Goal: Task Accomplishment & Management: Manage account settings

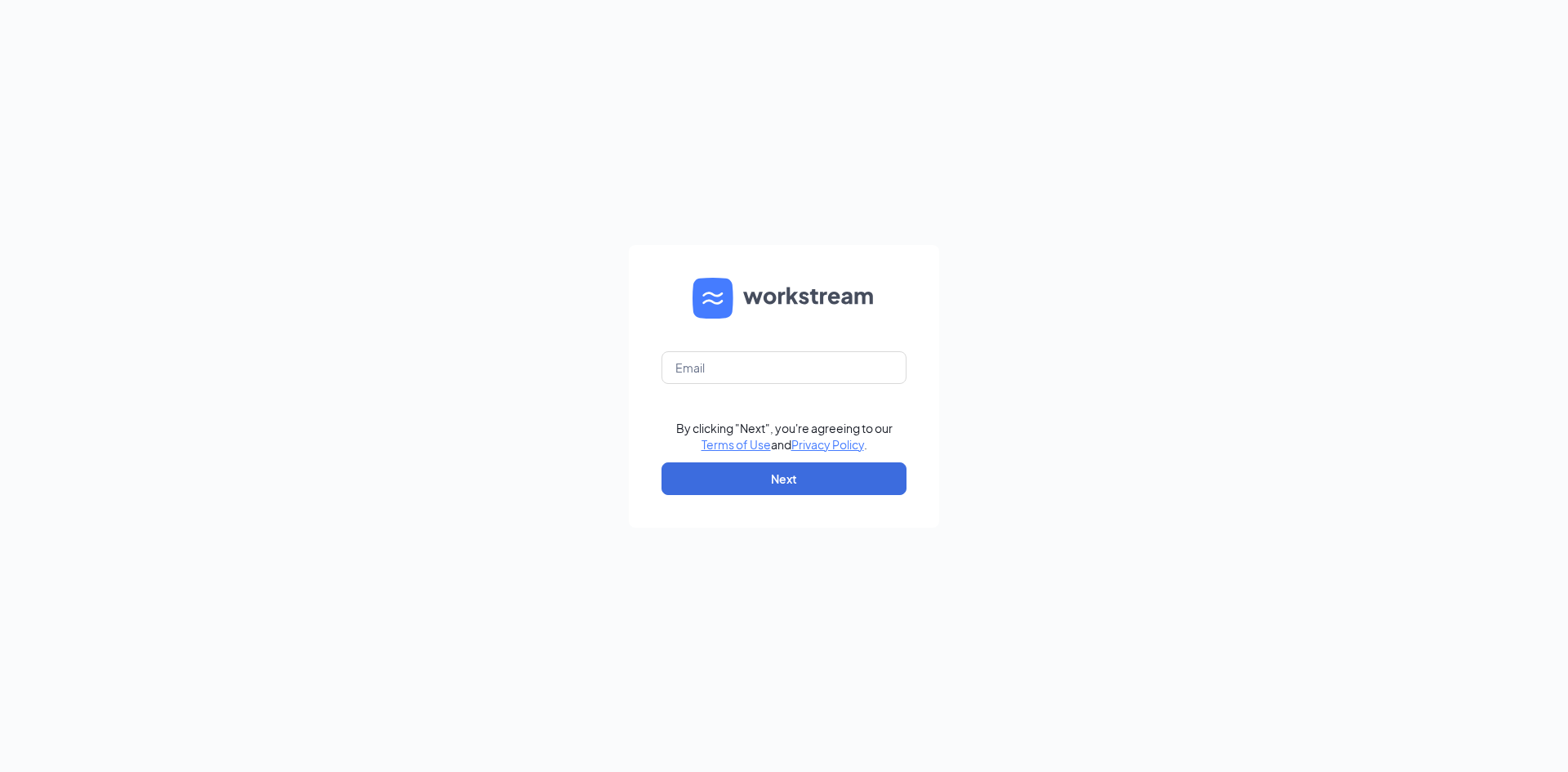
click at [748, 401] on form "By clicking "Next", you're agreeing to our Terms of Use and Privacy Policy . Ne…" at bounding box center [784, 386] width 310 height 282
click at [756, 382] on input "text" at bounding box center [784, 367] width 245 height 33
type input "[EMAIL_ADDRESS][DOMAIN_NAME]"
click at [786, 474] on button "Next" at bounding box center [784, 479] width 245 height 33
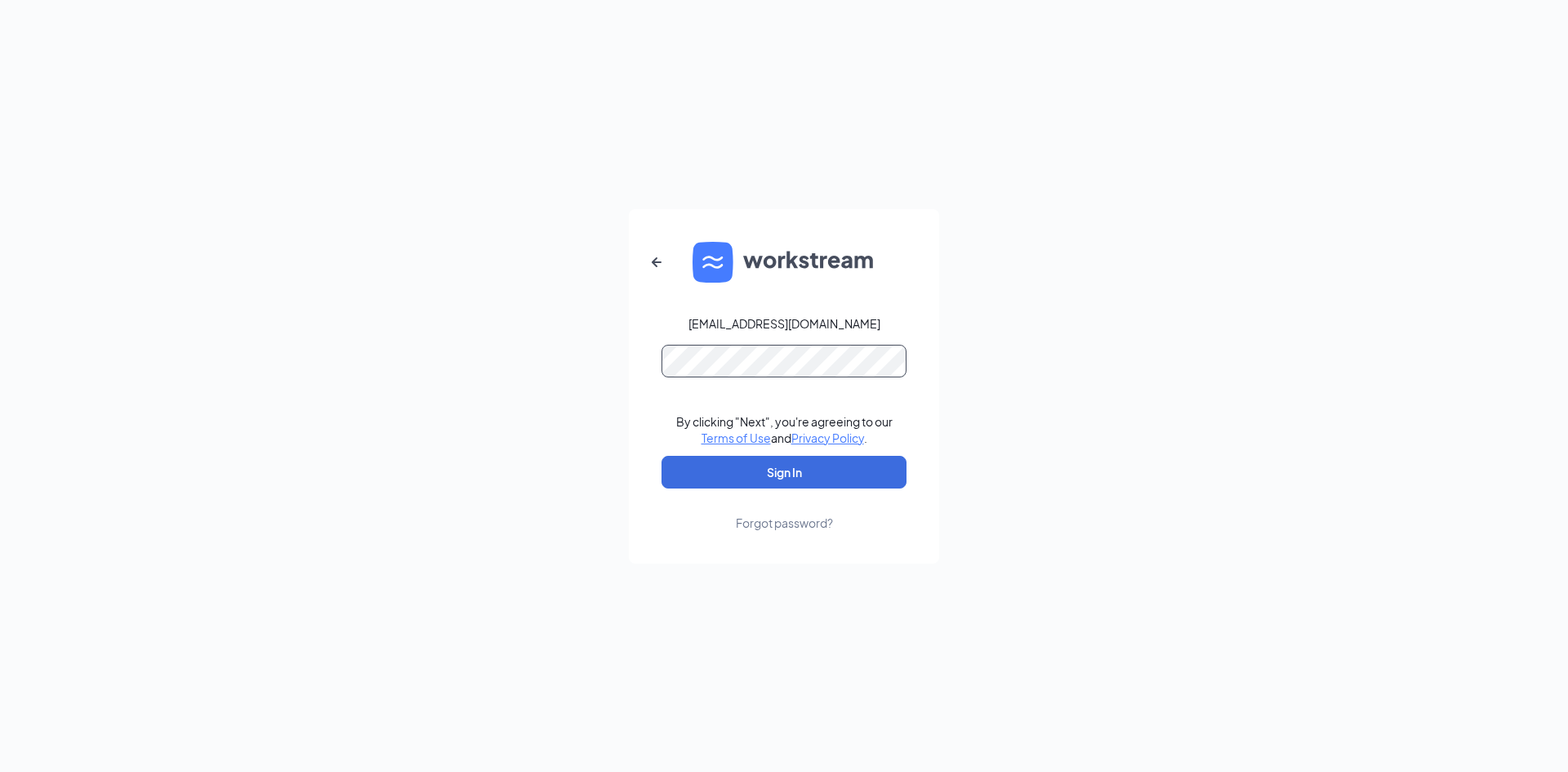
click at [661, 456] on button "Sign In" at bounding box center [784, 472] width 245 height 33
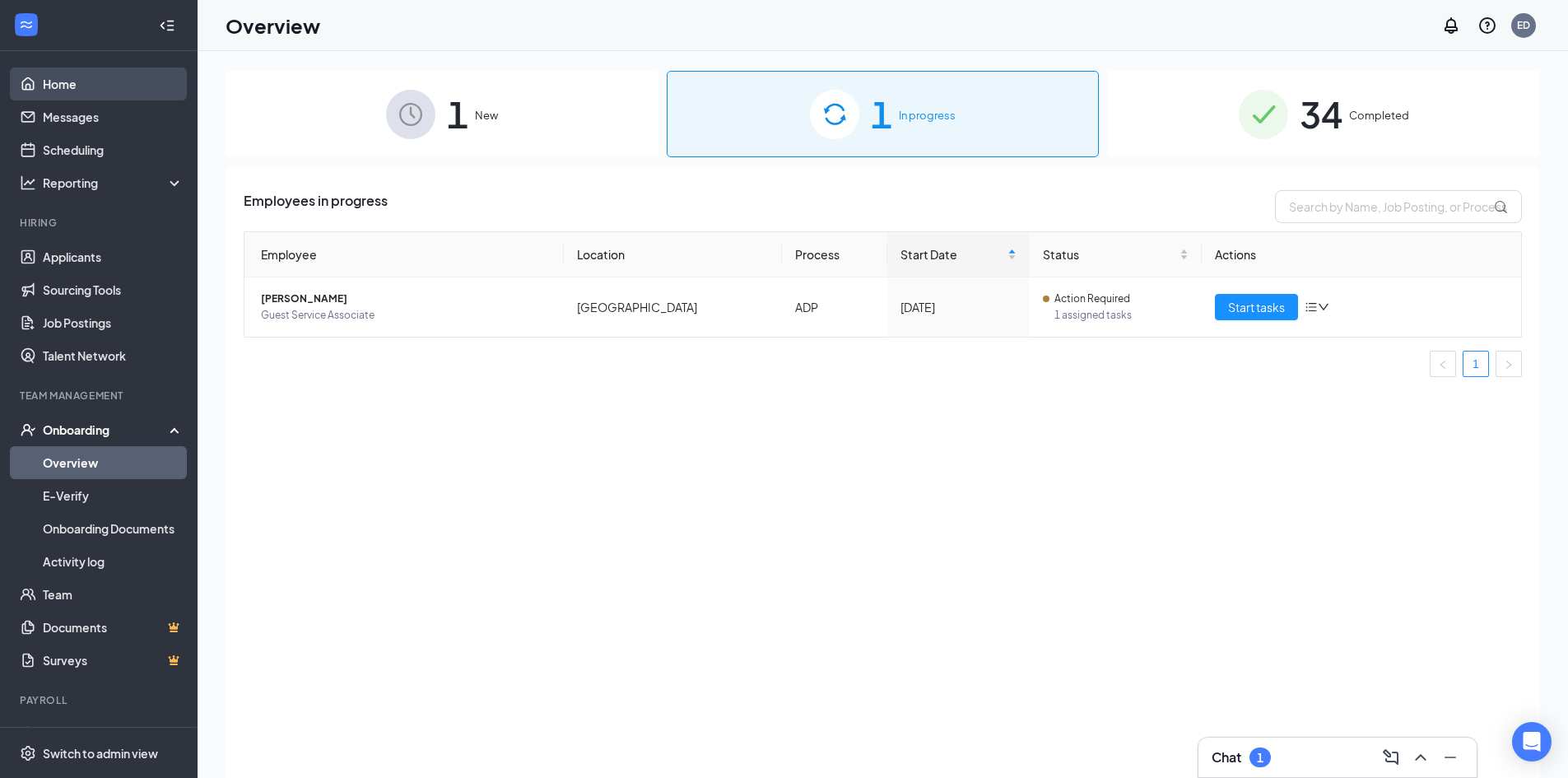
click at [84, 86] on link "Home" at bounding box center [113, 83] width 141 height 33
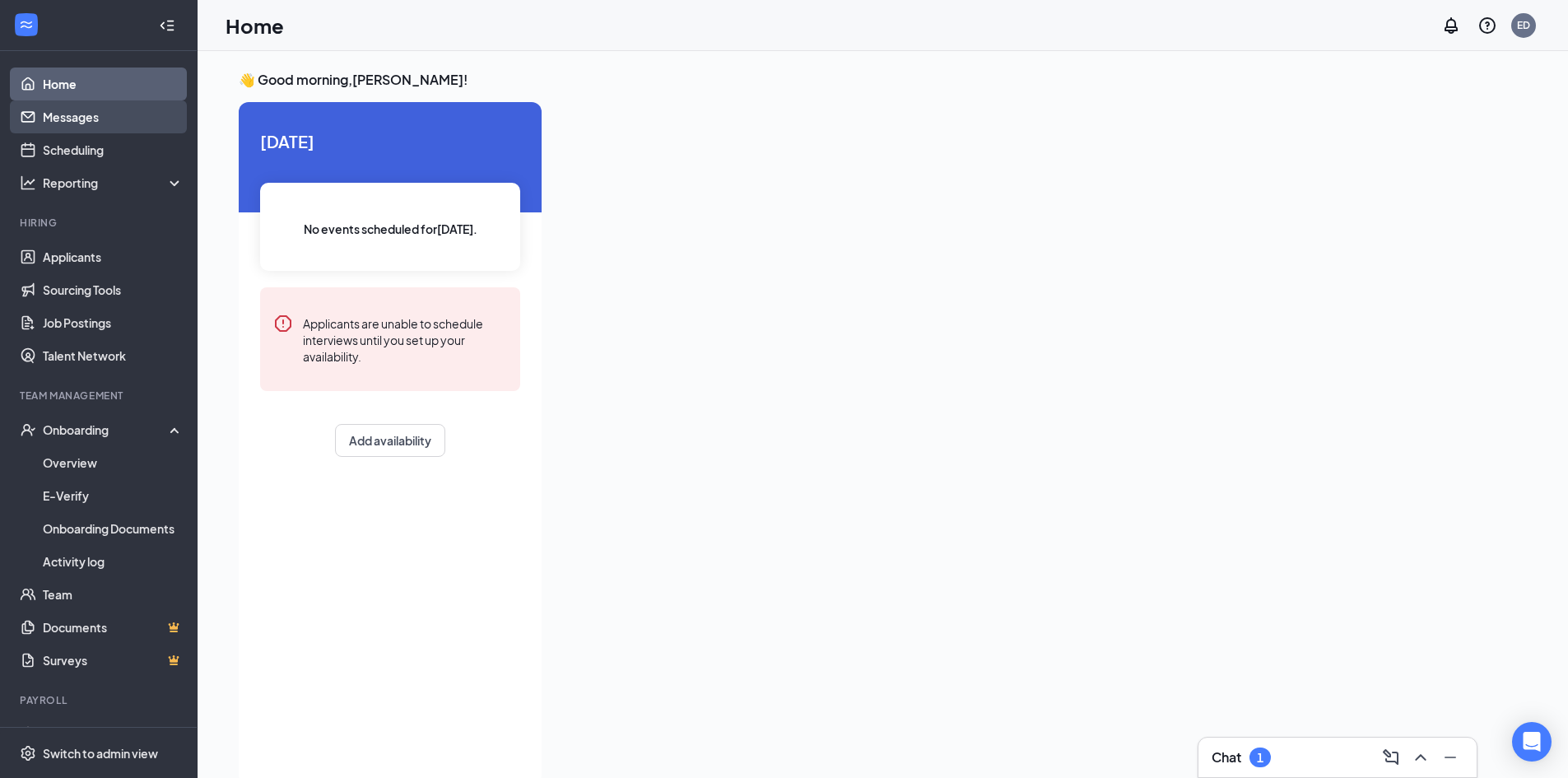
click at [87, 121] on link "Messages" at bounding box center [113, 116] width 141 height 33
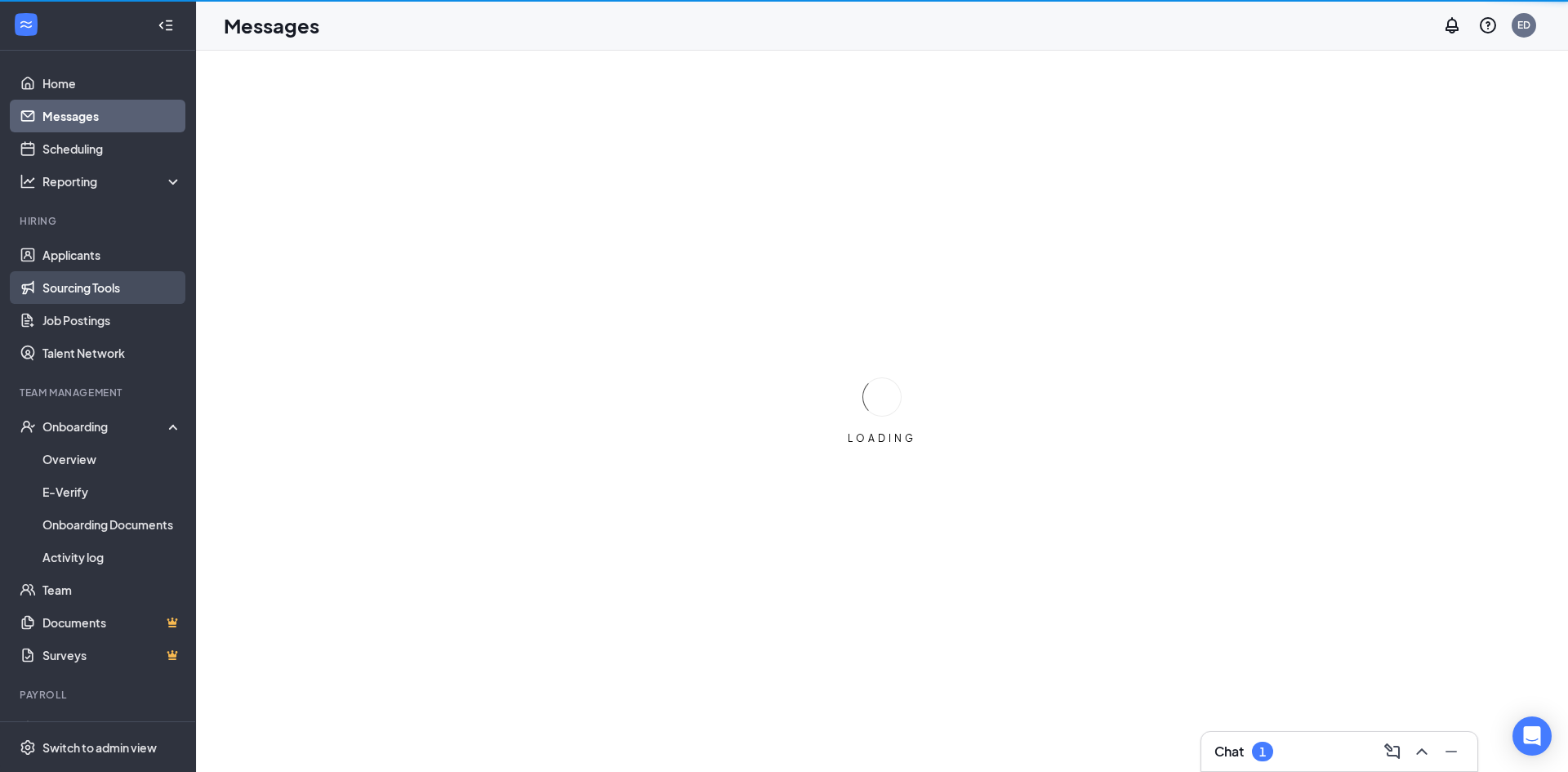
drag, startPoint x: 88, startPoint y: 234, endPoint x: 81, endPoint y: 276, distance: 42.6
click at [88, 241] on li "Hiring Applicants Sourcing Tools Job Postings Talent Network" at bounding box center [98, 292] width 195 height 155
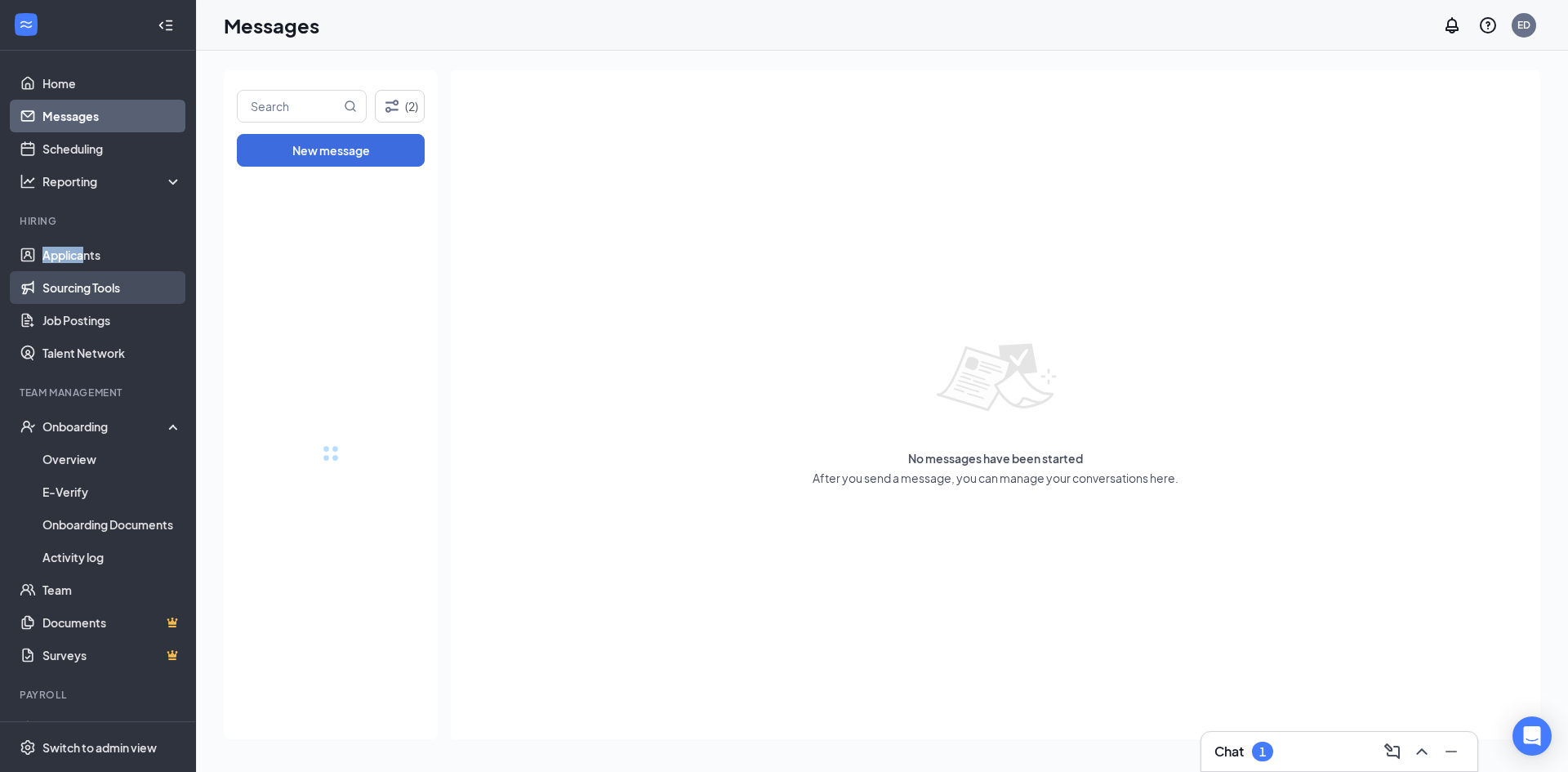
click at [81, 257] on link "Applicants" at bounding box center [112, 255] width 140 height 33
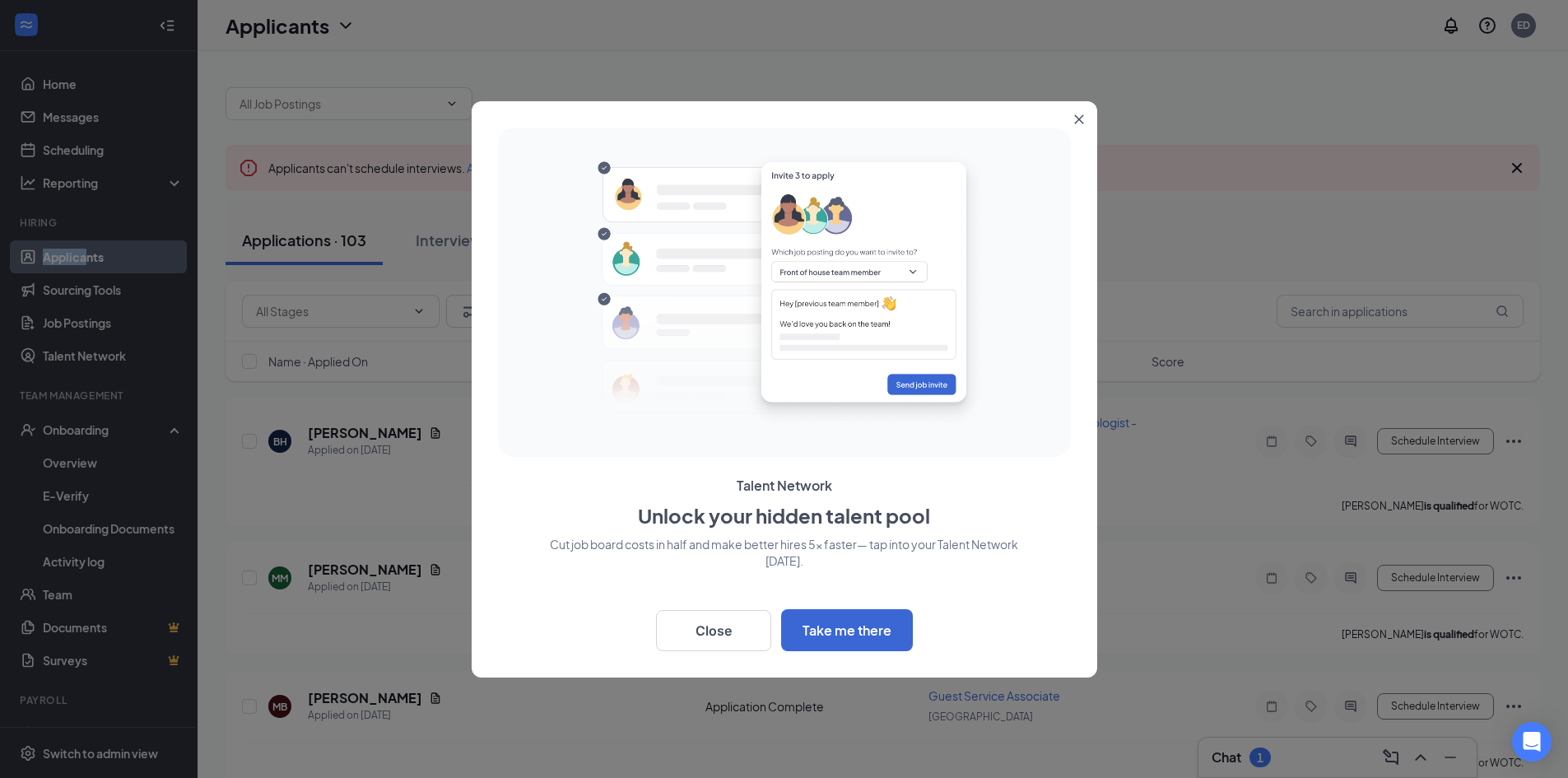
click at [1084, 111] on button "Close" at bounding box center [1082, 116] width 30 height 30
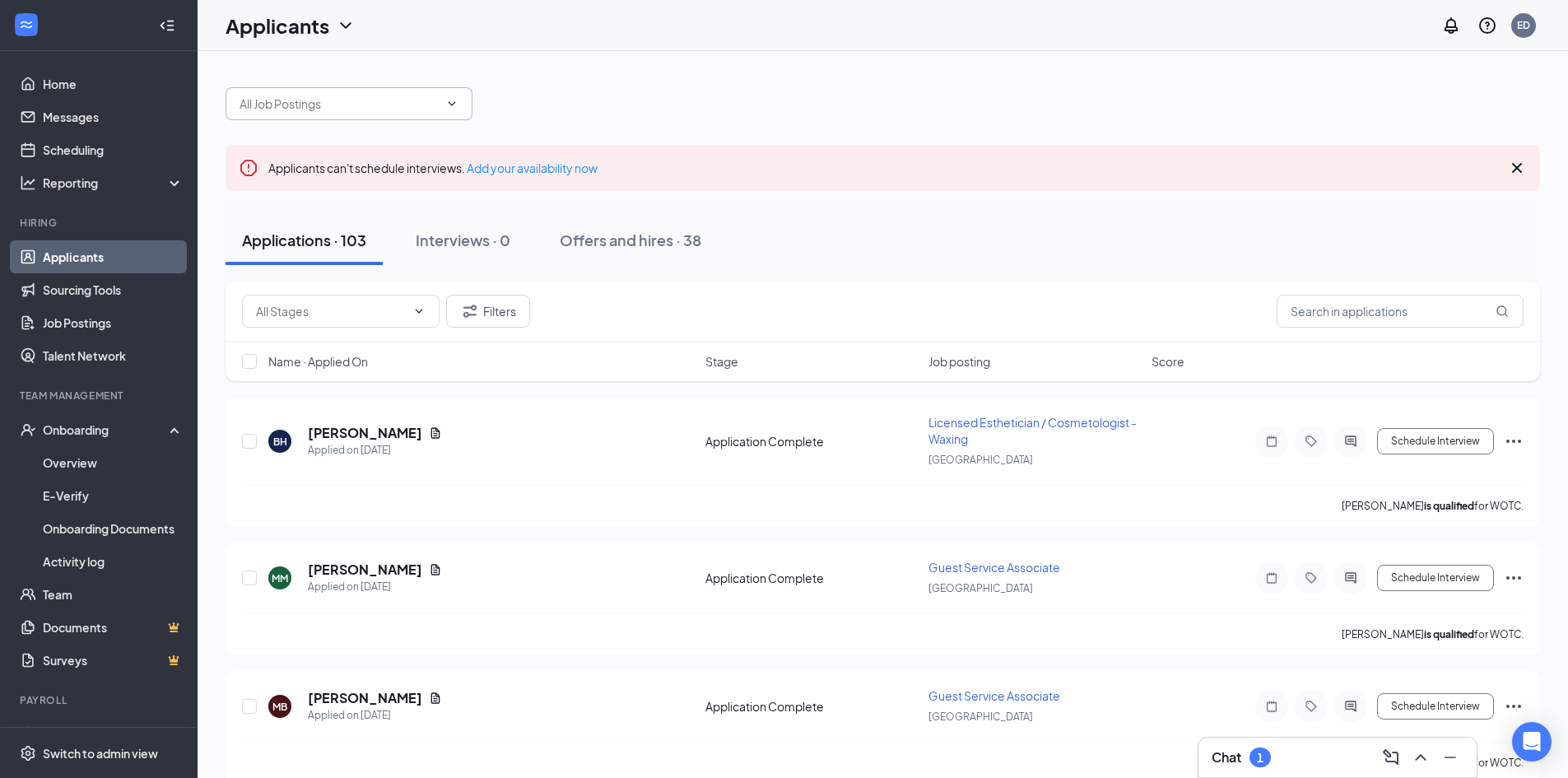
click at [384, 117] on span at bounding box center [349, 104] width 247 height 33
click at [381, 99] on input "text" at bounding box center [339, 103] width 200 height 18
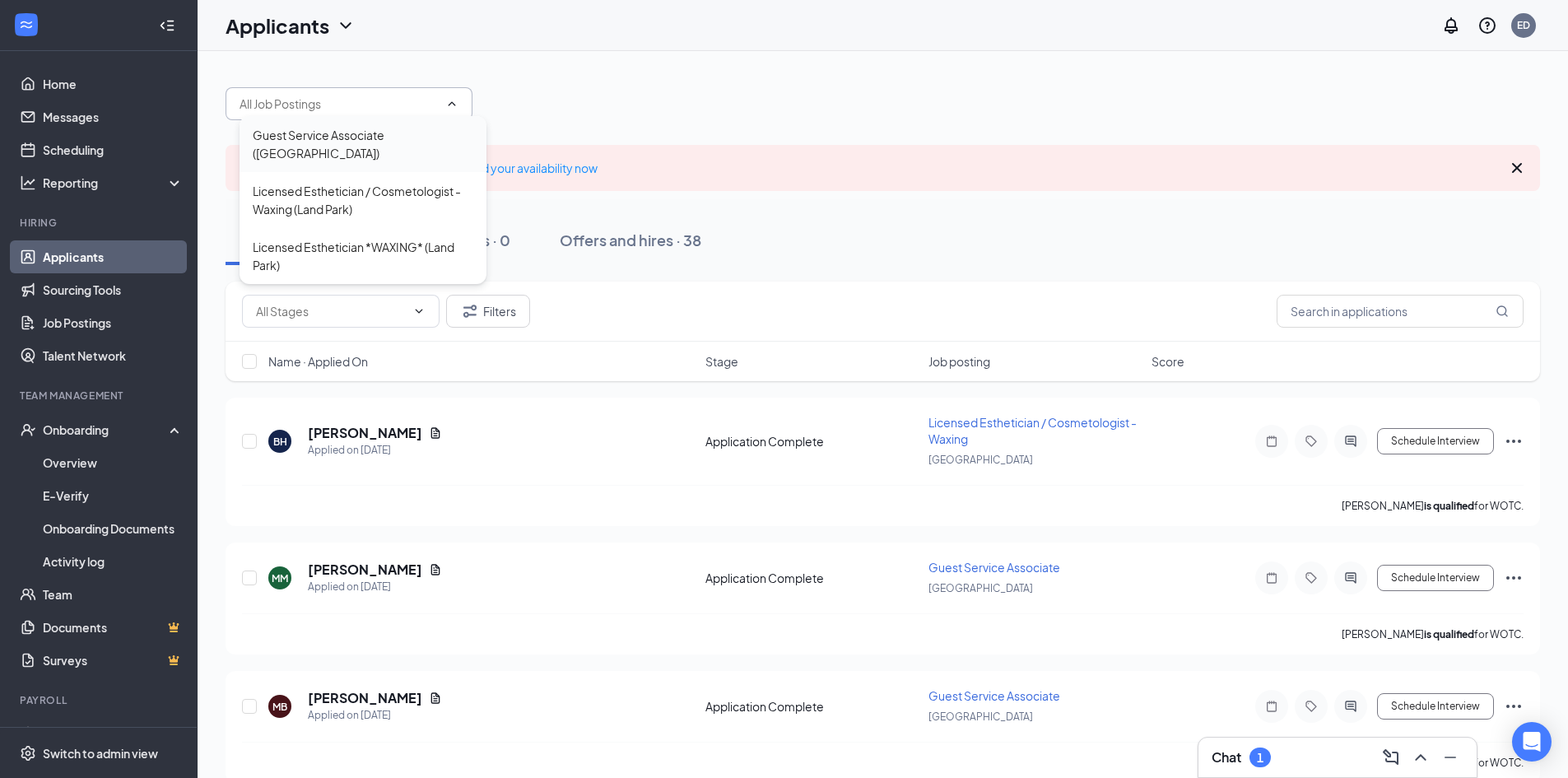
click at [388, 146] on div "Guest Service Associate ([GEOGRAPHIC_DATA])" at bounding box center [363, 144] width 247 height 56
type input "Guest Service Associate ([GEOGRAPHIC_DATA])"
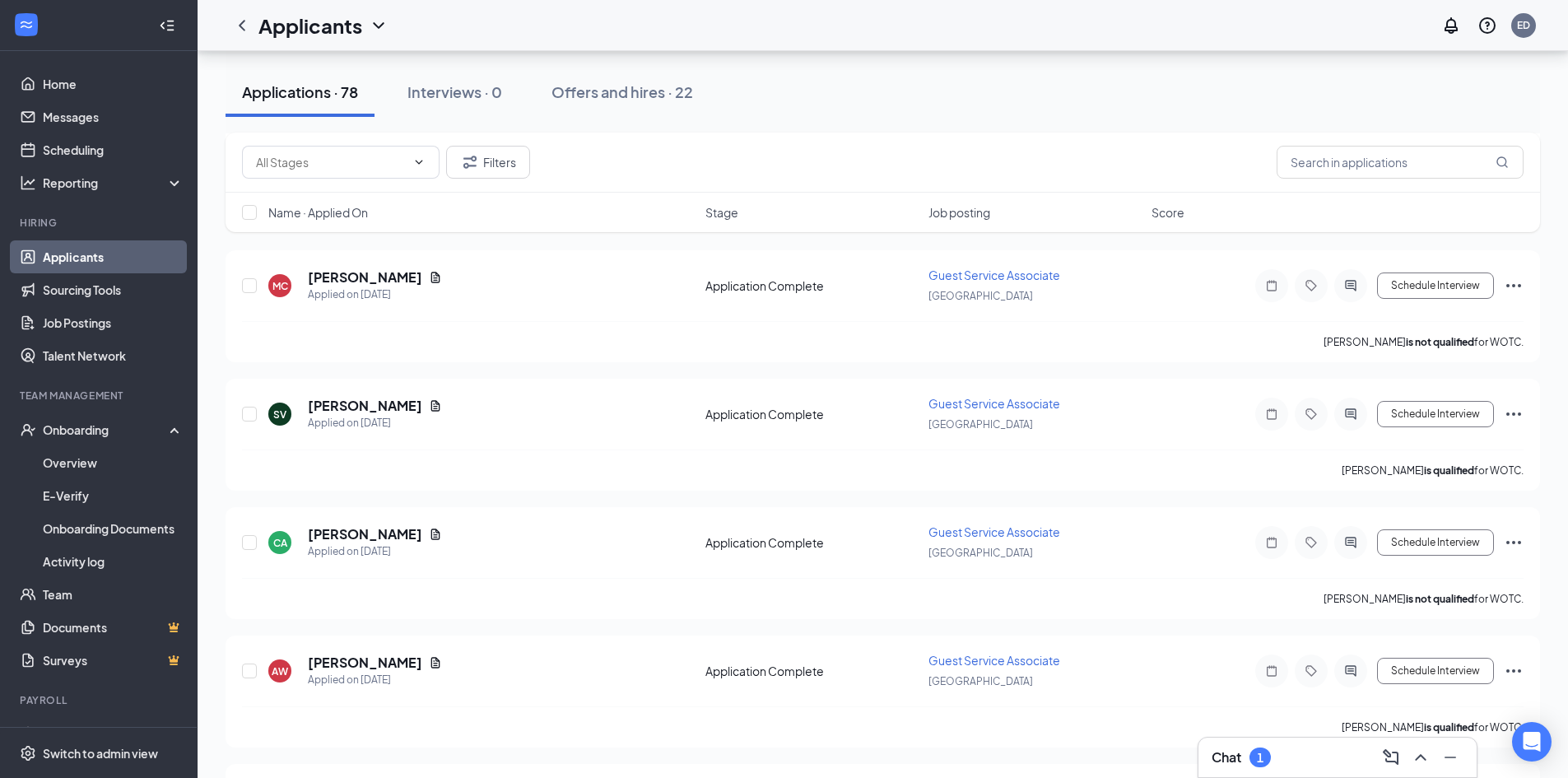
scroll to position [2387, 0]
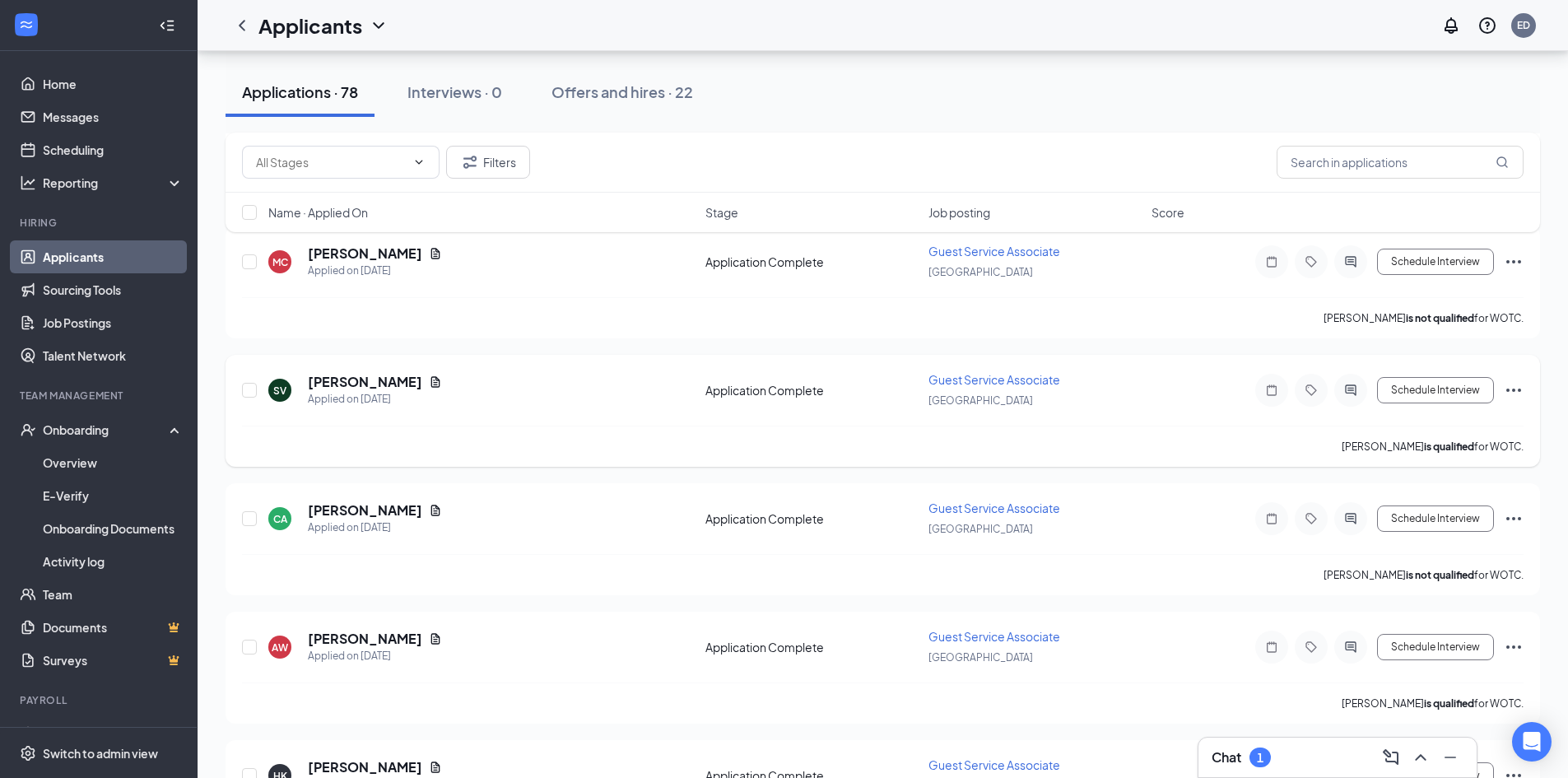
click at [1520, 393] on icon "Ellipses" at bounding box center [1514, 390] width 20 height 20
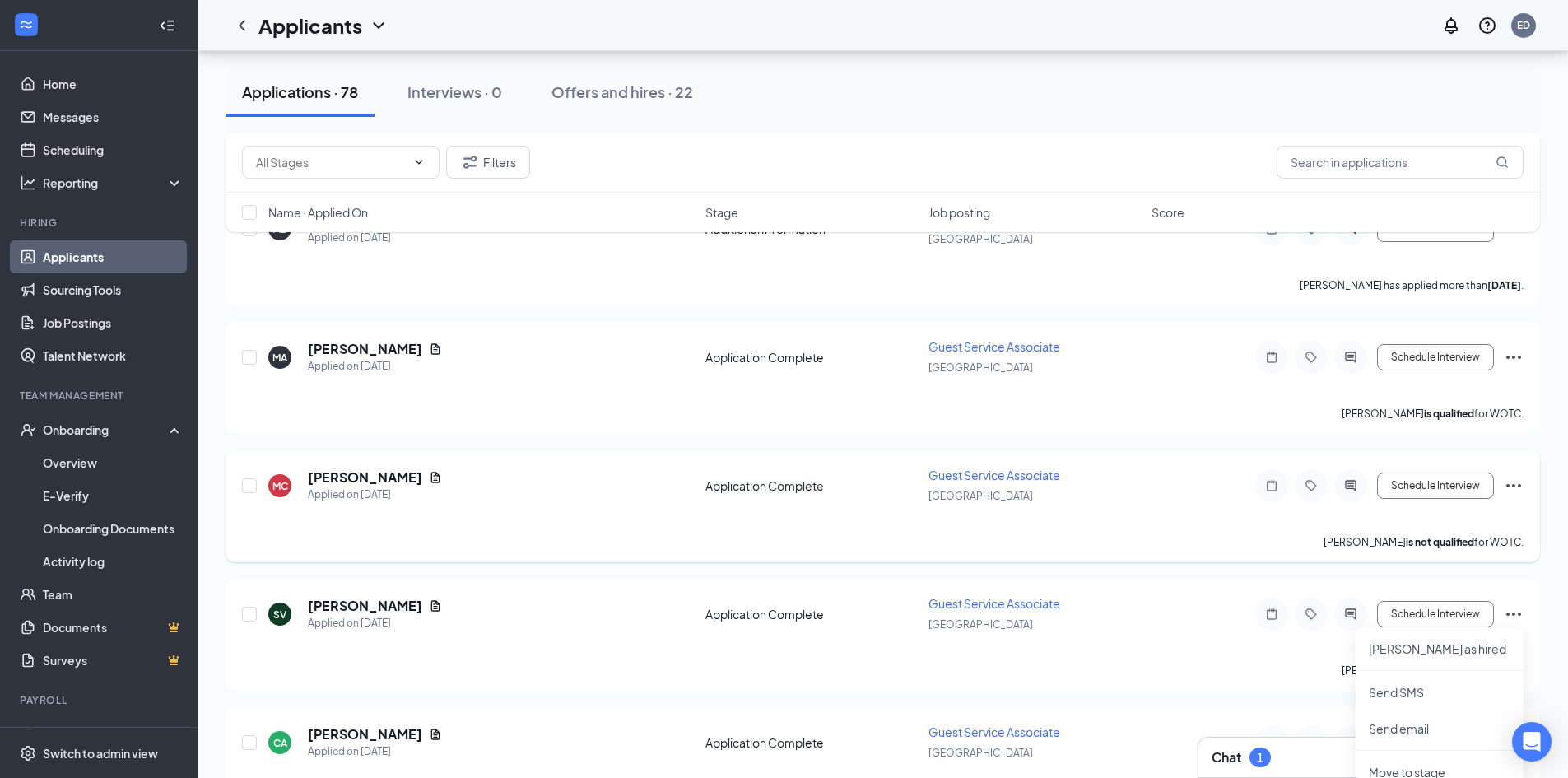
scroll to position [2140, 0]
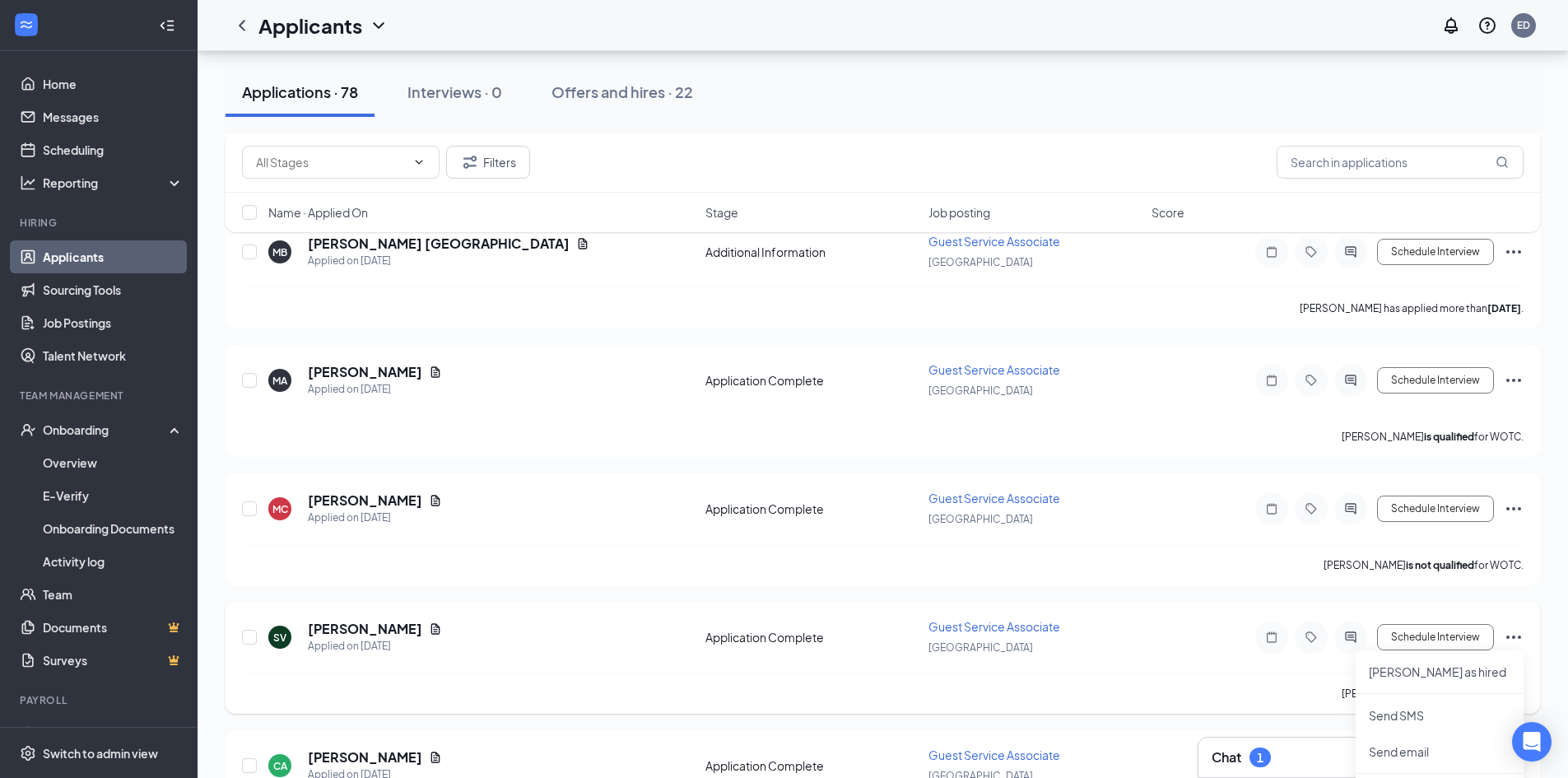
click at [533, 624] on div "[PERSON_NAME] [PERSON_NAME] Applied on [DATE]" at bounding box center [482, 637] width 427 height 35
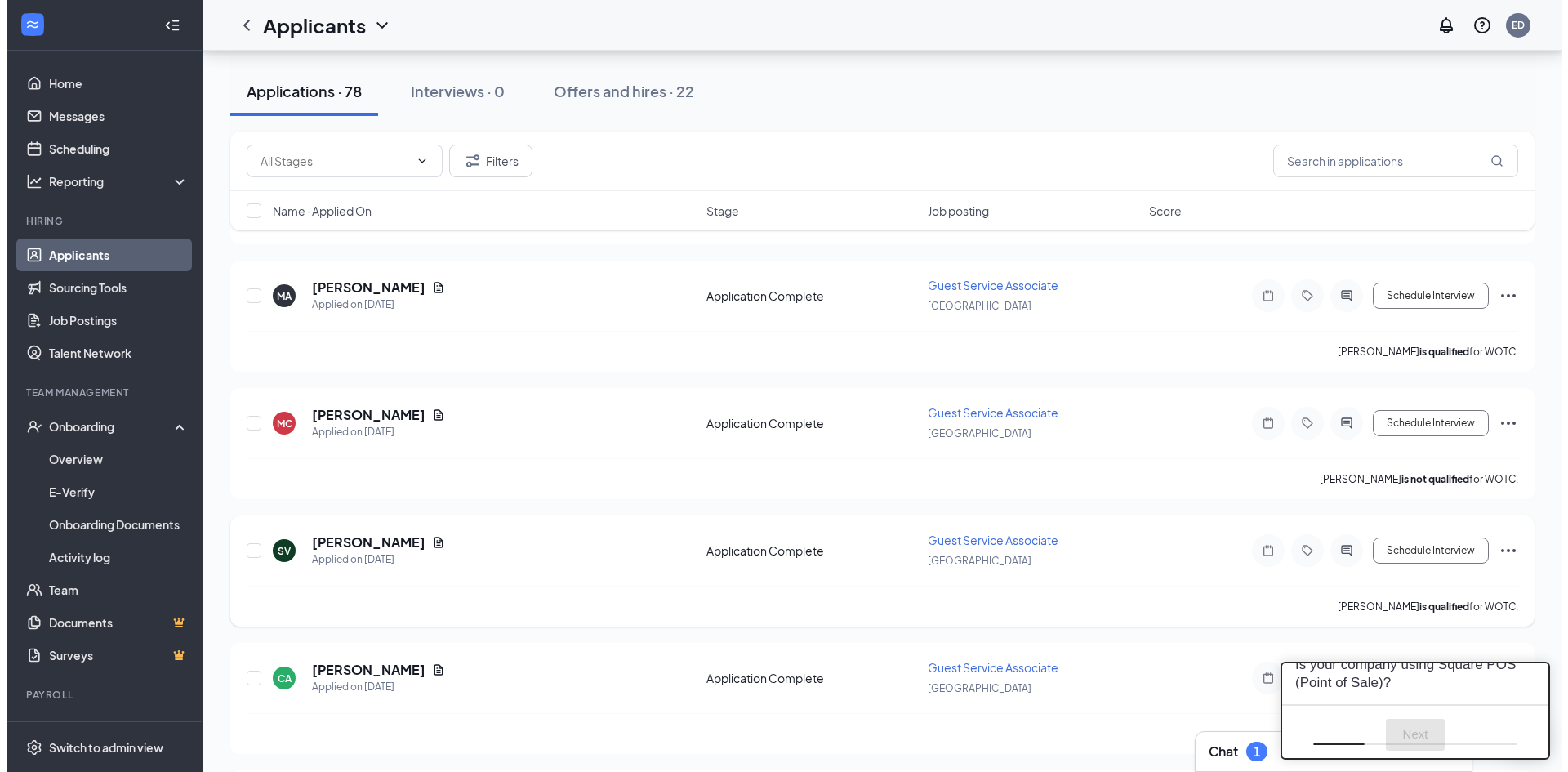
scroll to position [0, 0]
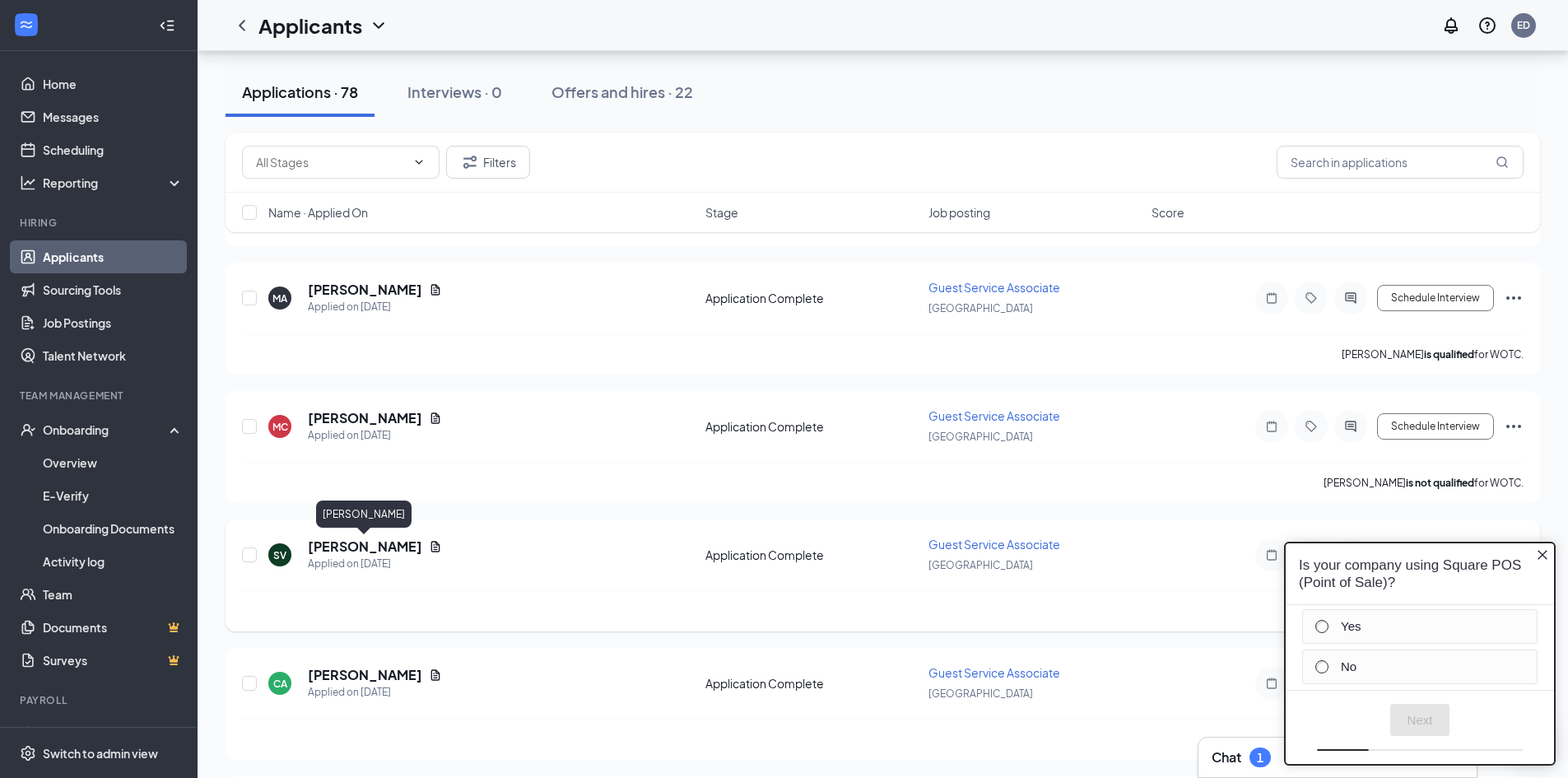
click at [393, 545] on h5 "[PERSON_NAME]" at bounding box center [364, 546] width 115 height 18
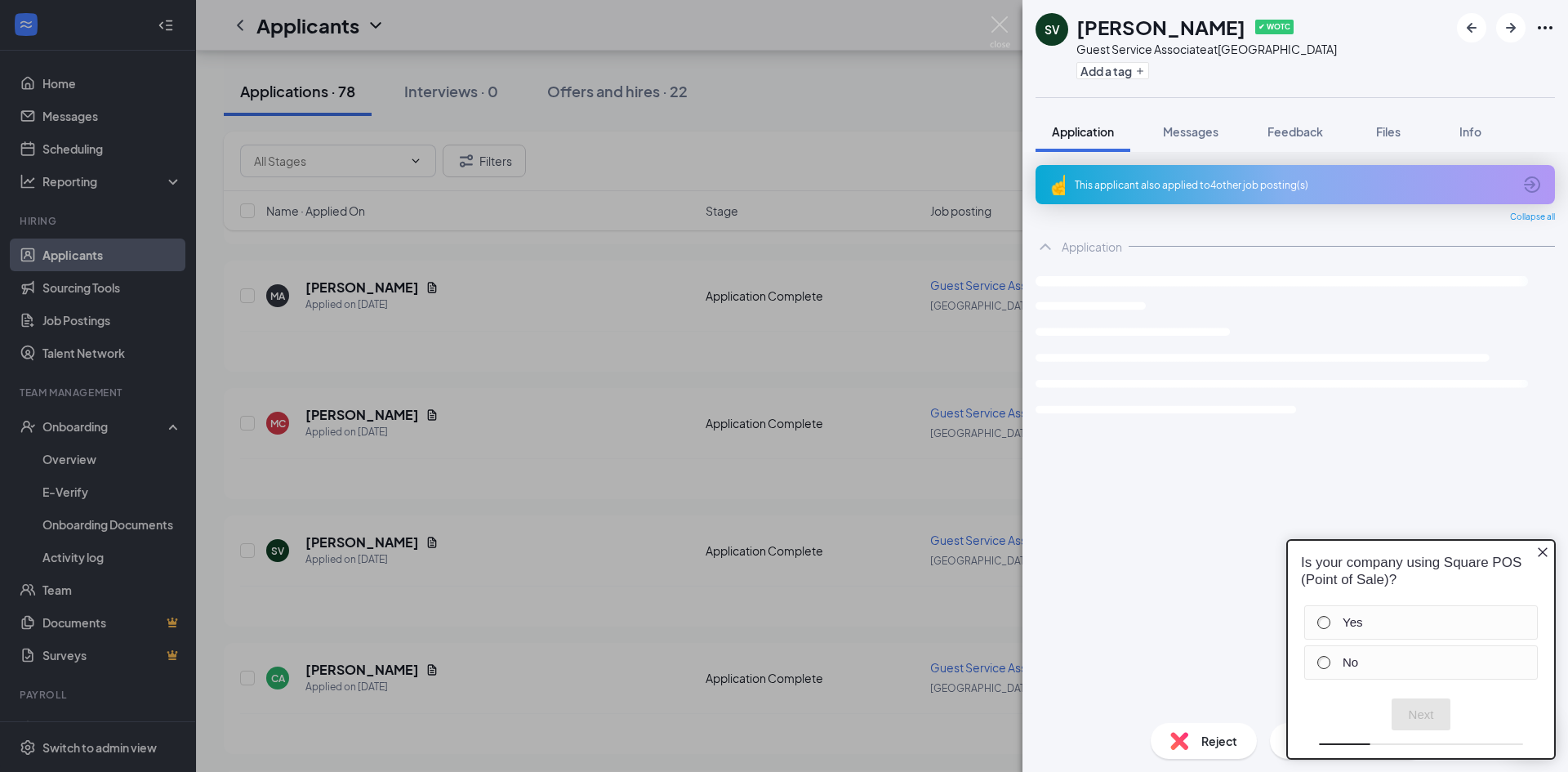
click at [1534, 550] on div "Is your company using Square POS (Point of Sale)?" at bounding box center [1421, 571] width 266 height 62
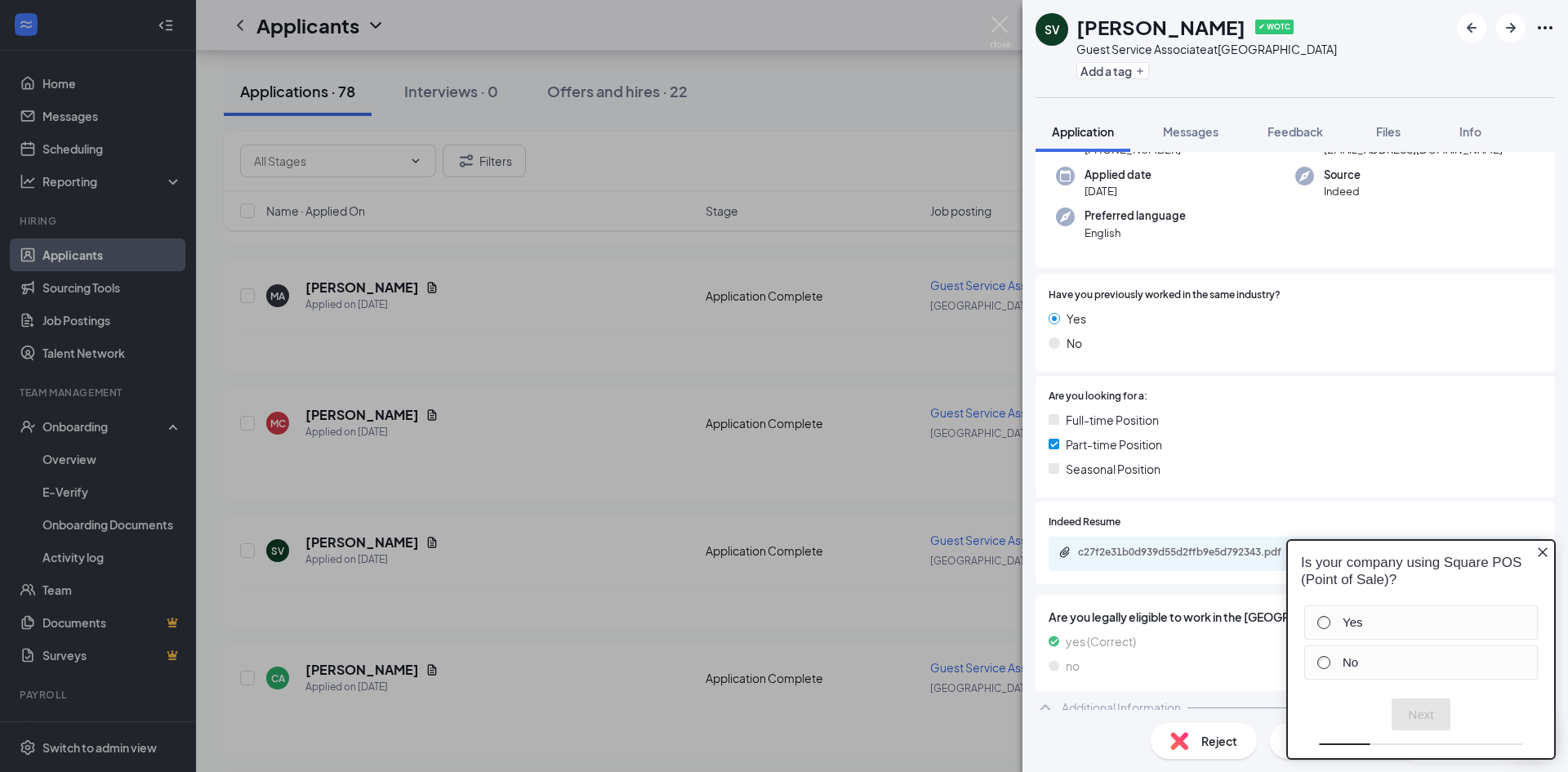
click at [1540, 555] on icon "Close button" at bounding box center [1543, 552] width 10 height 10
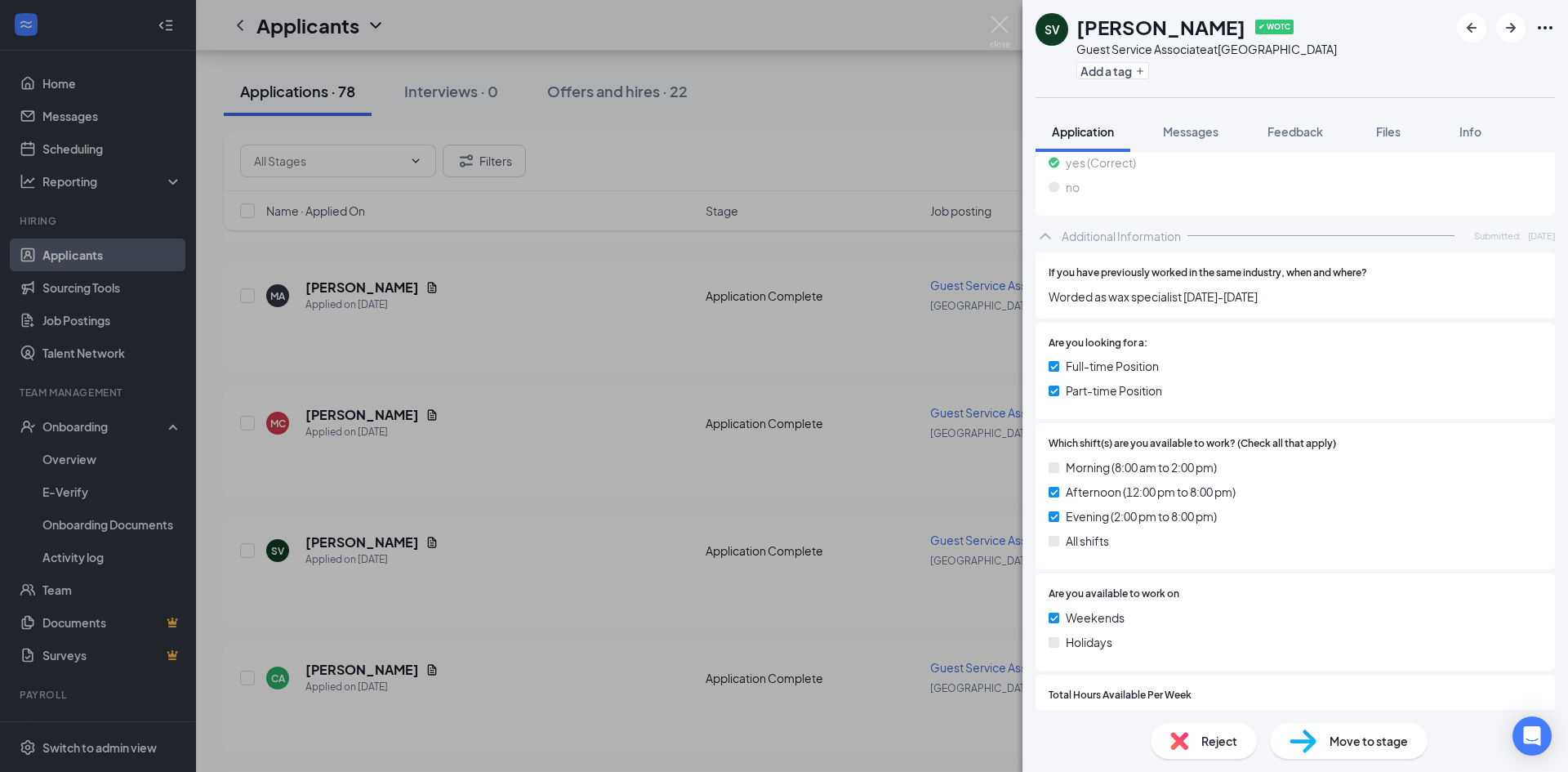
scroll to position [161, 0]
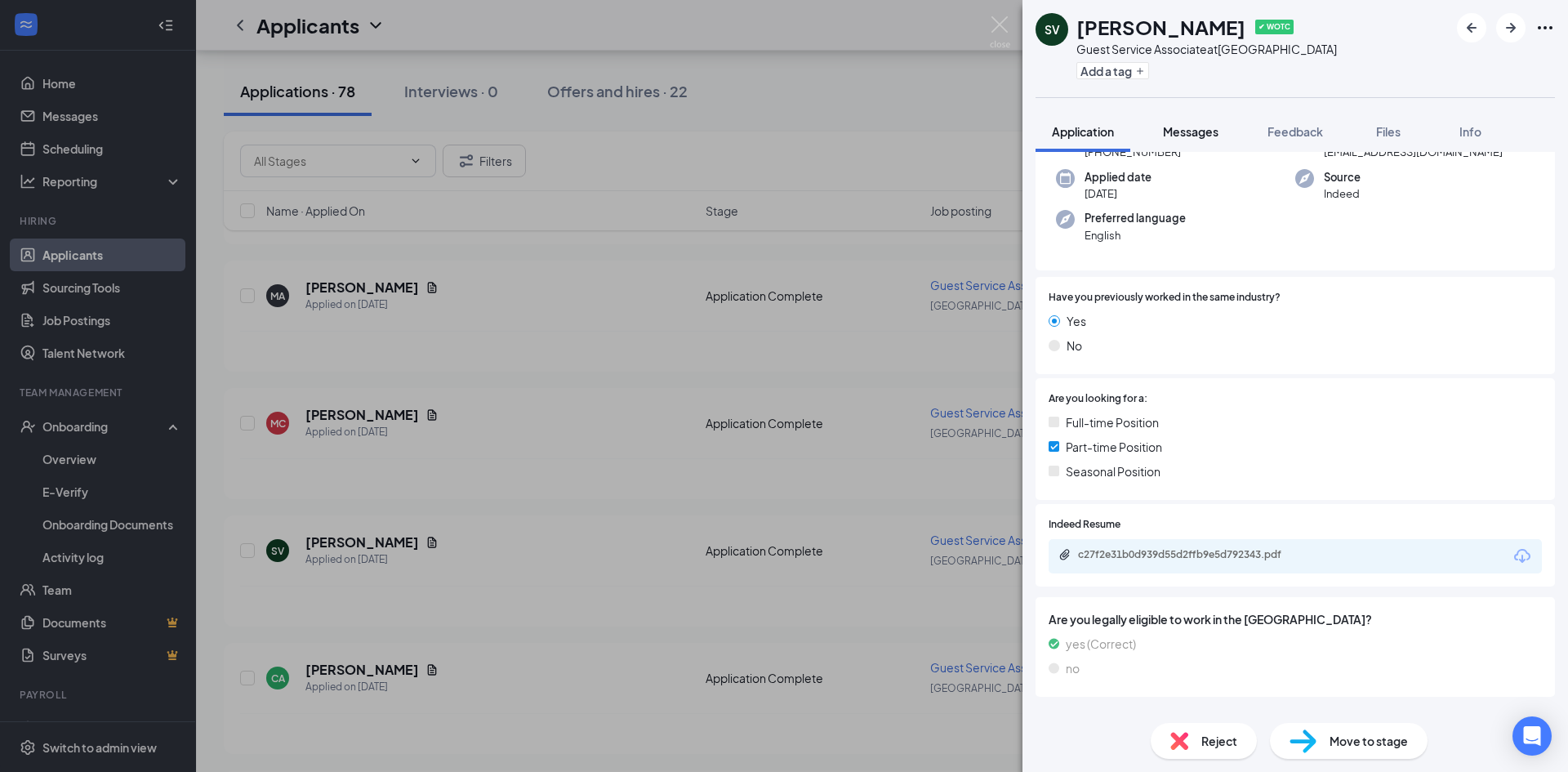
click at [1212, 140] on button "Messages" at bounding box center [1191, 131] width 88 height 40
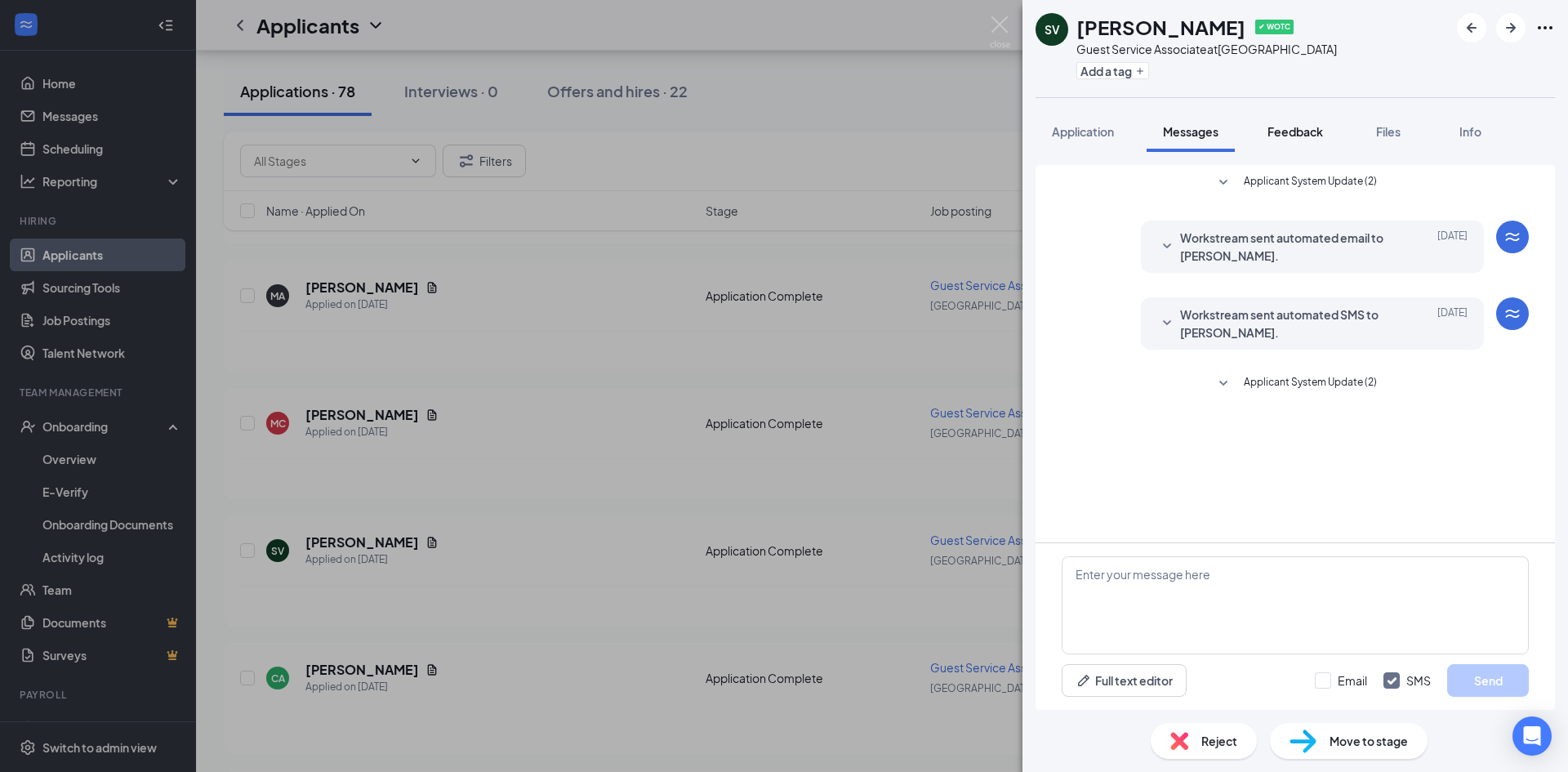
click at [1305, 129] on span "Feedback" at bounding box center [1295, 131] width 56 height 14
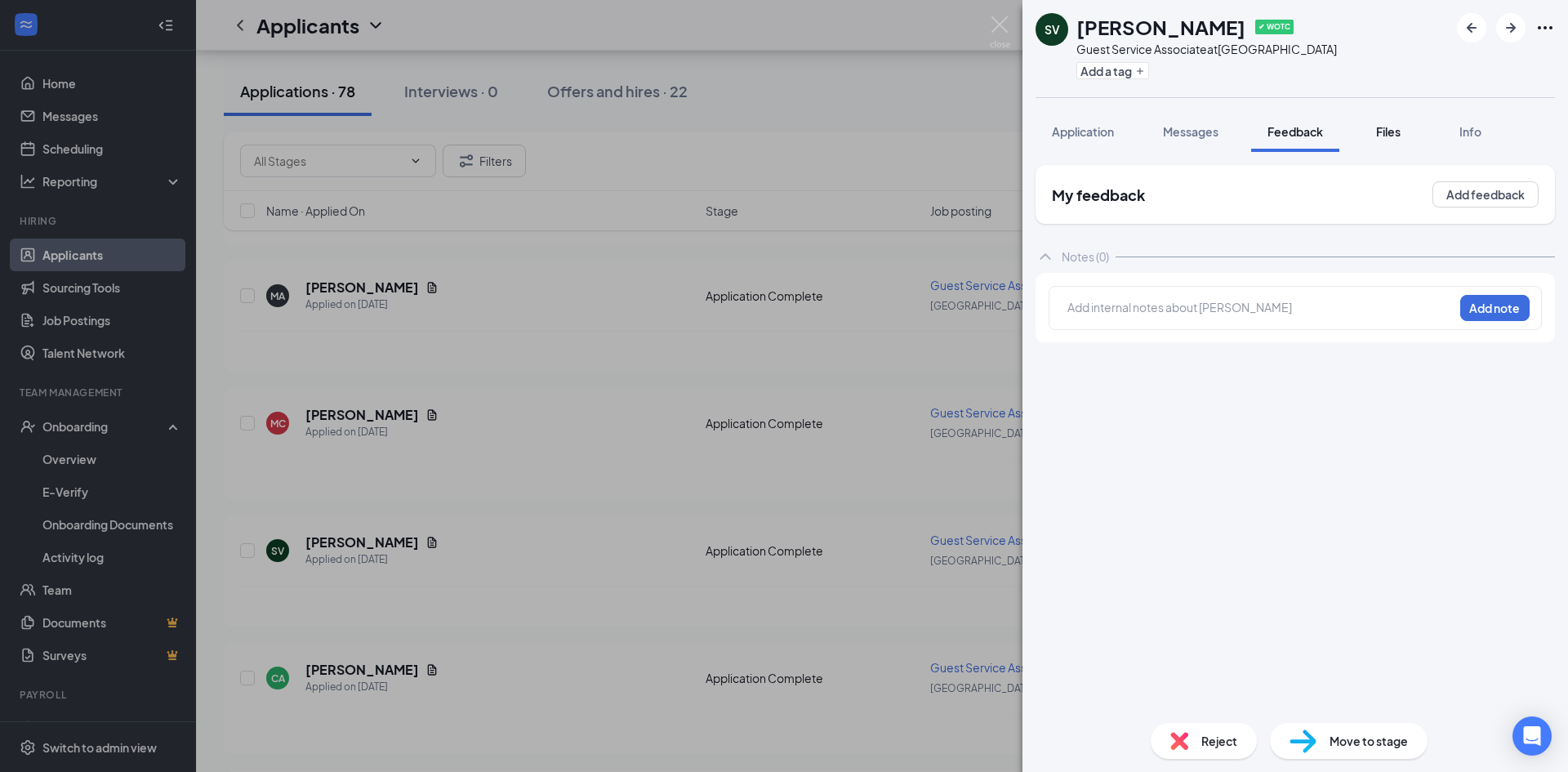
click at [1397, 137] on span "Files" at bounding box center [1388, 131] width 24 height 14
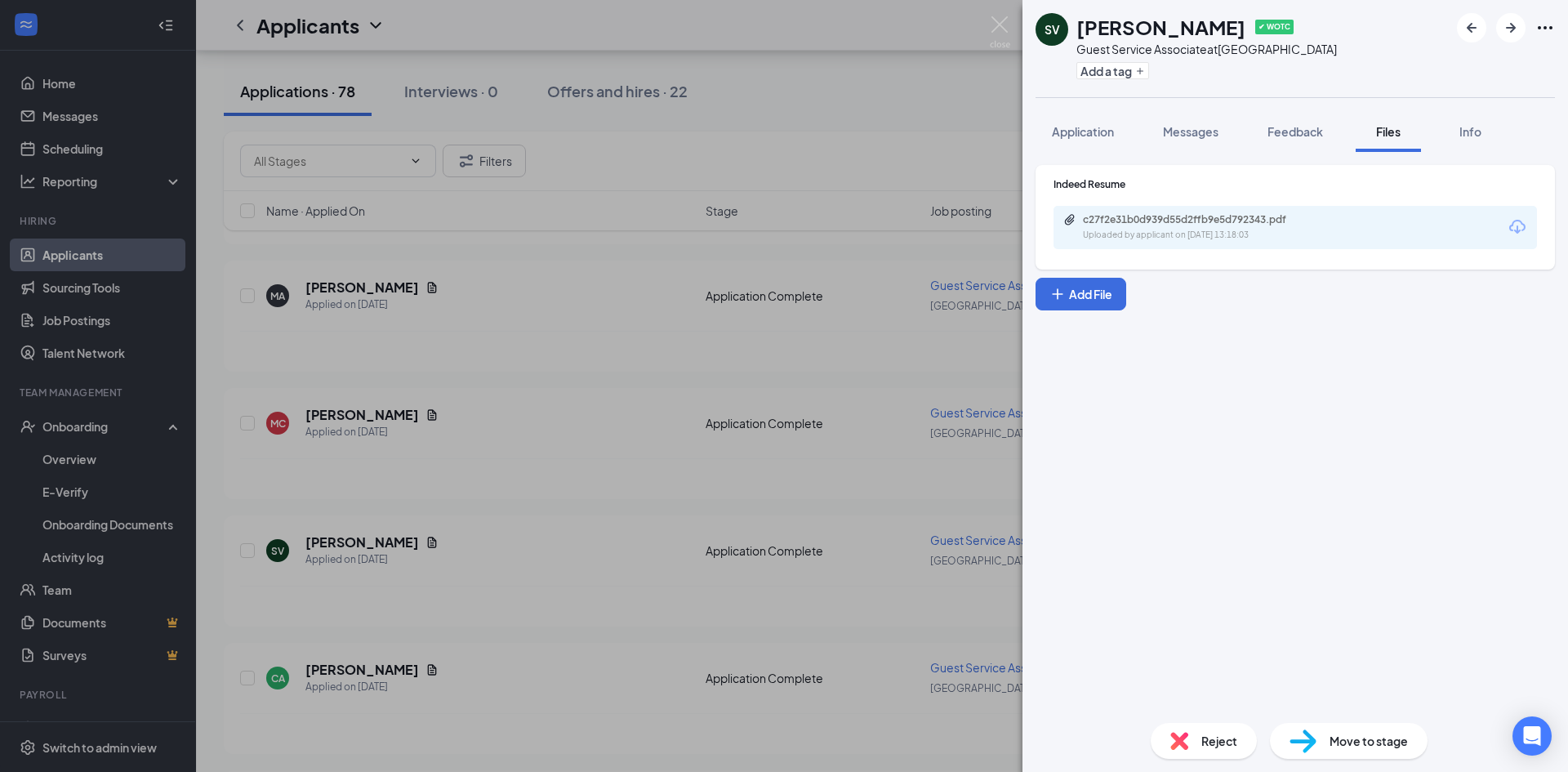
click at [1327, 228] on div "Uploaded by applicant on [DATE] 13:18:03" at bounding box center [1205, 235] width 245 height 13
click at [994, 32] on img at bounding box center [1000, 32] width 20 height 32
